Goal: Go to known website: Access a specific website the user already knows

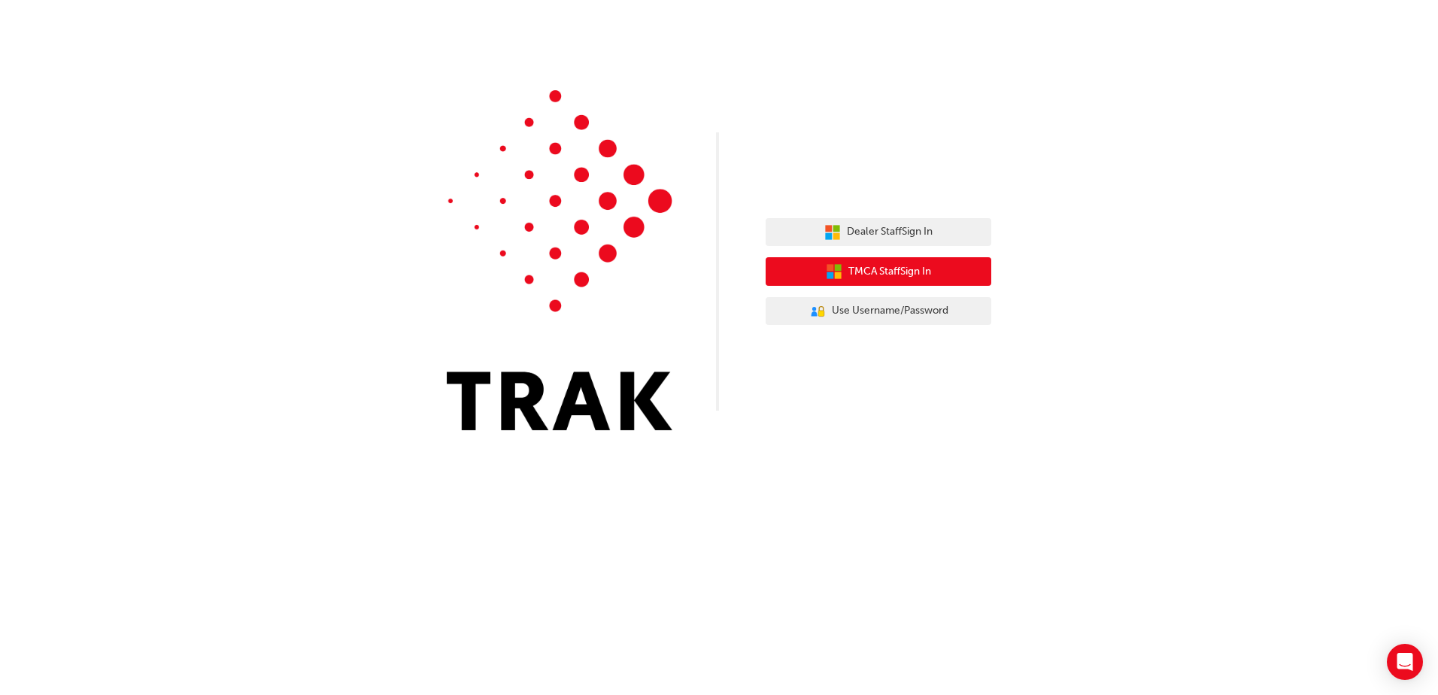
click at [966, 269] on button "TMCA Staff Sign In" at bounding box center [878, 271] width 226 height 29
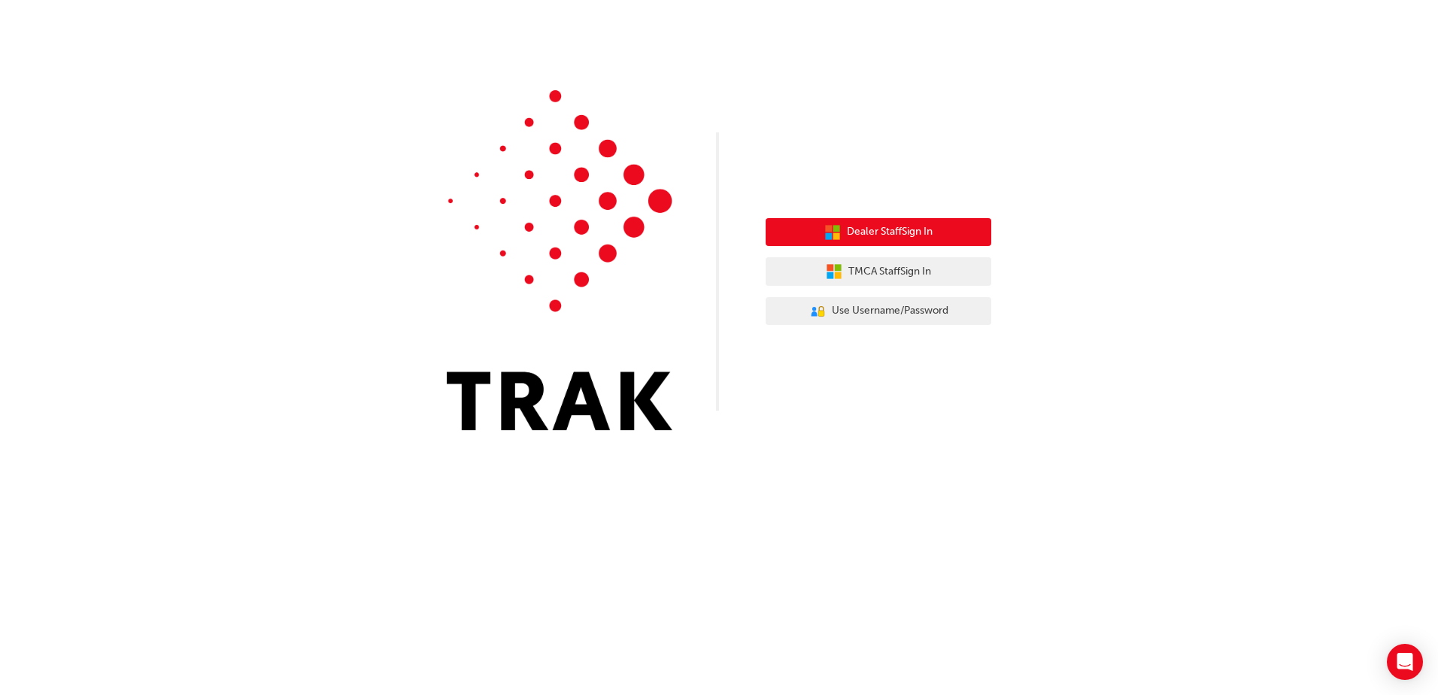
click at [948, 234] on button "Dealer Staff Sign In" at bounding box center [878, 232] width 226 height 29
